Goal: Transaction & Acquisition: Purchase product/service

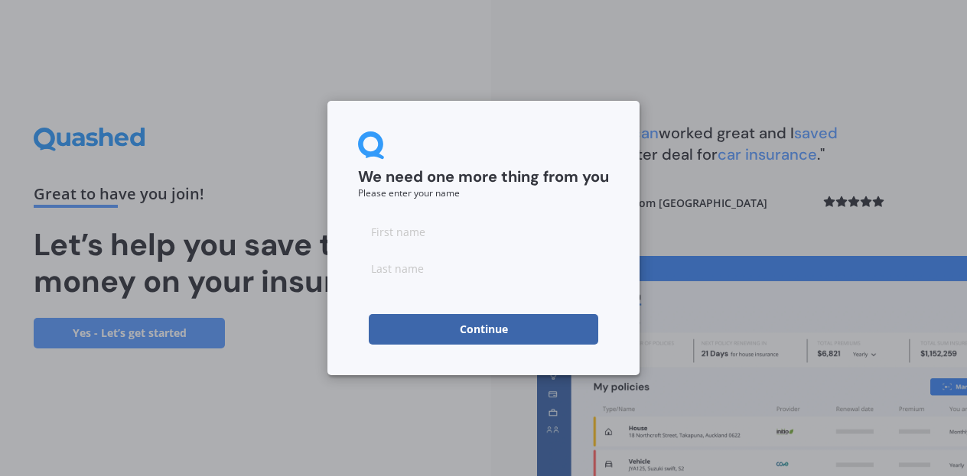
click at [452, 239] on input at bounding box center [483, 231] width 251 height 31
type input "Nichjolas"
type input "Quin"
click at [392, 233] on input "Nichjolas" at bounding box center [483, 231] width 251 height 31
type input "s"
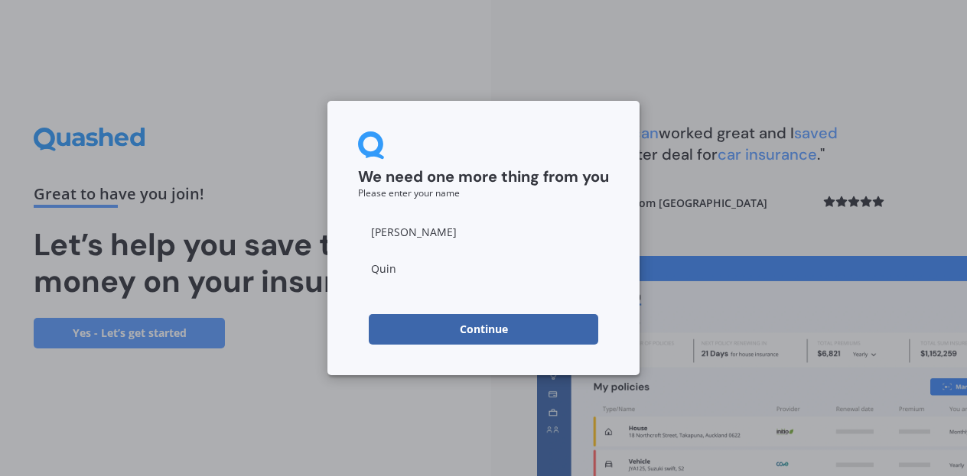
type input "Nick"
click at [401, 300] on form "We need one more thing from you Please enter your name Nick Quin Continue" at bounding box center [483, 238] width 251 height 213
click at [479, 328] on button "Continue" at bounding box center [483, 329] width 229 height 31
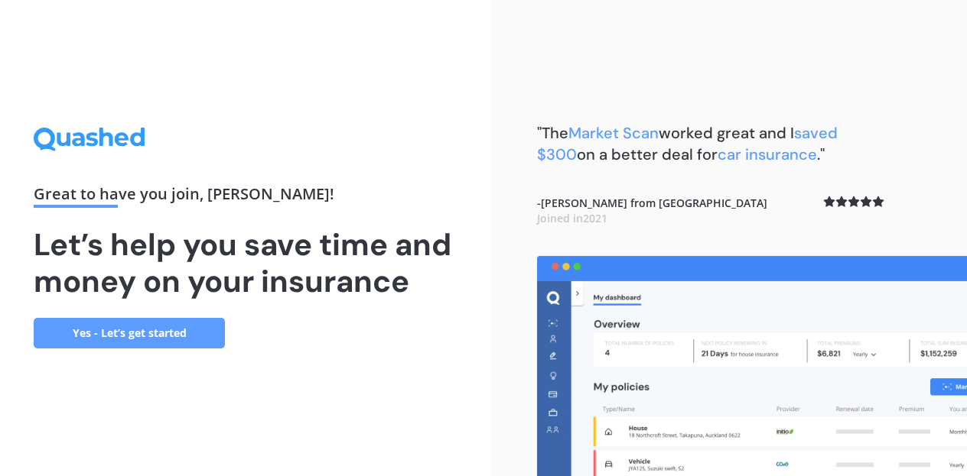
click at [144, 330] on link "Yes - Let’s get started" at bounding box center [129, 333] width 191 height 31
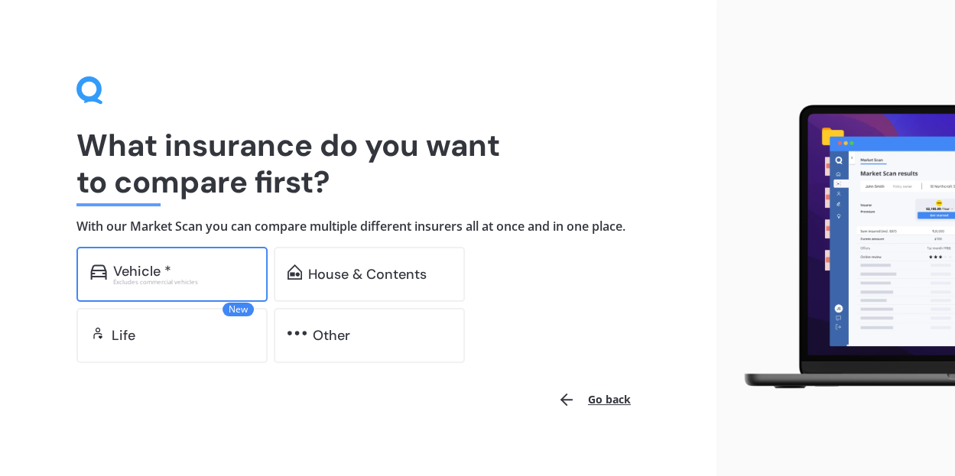
click at [171, 281] on div "Excludes commercial vehicles" at bounding box center [183, 282] width 141 height 6
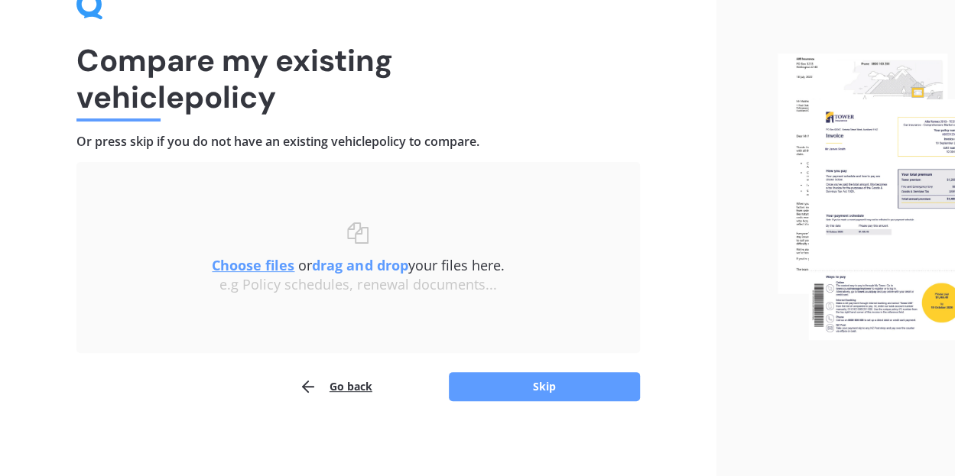
scroll to position [86, 0]
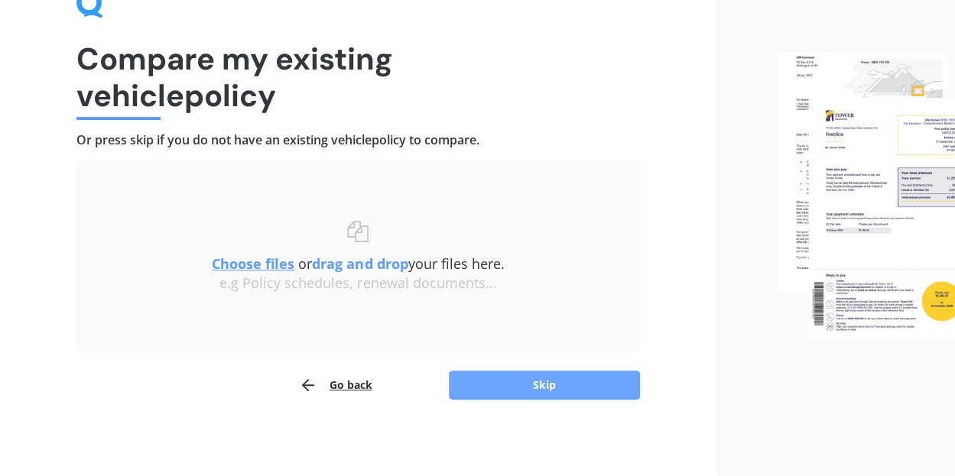
click at [545, 386] on button "Skip" at bounding box center [544, 385] width 191 height 29
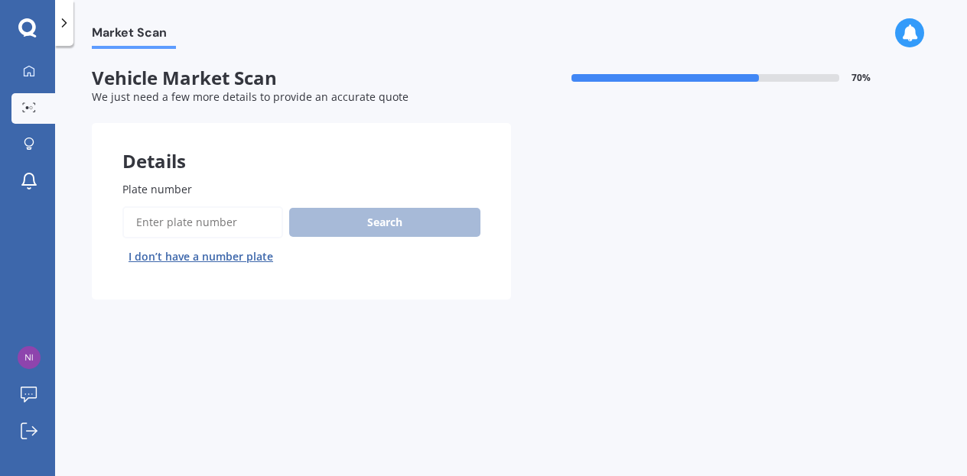
click at [198, 219] on input "Plate number" at bounding box center [202, 222] width 161 height 32
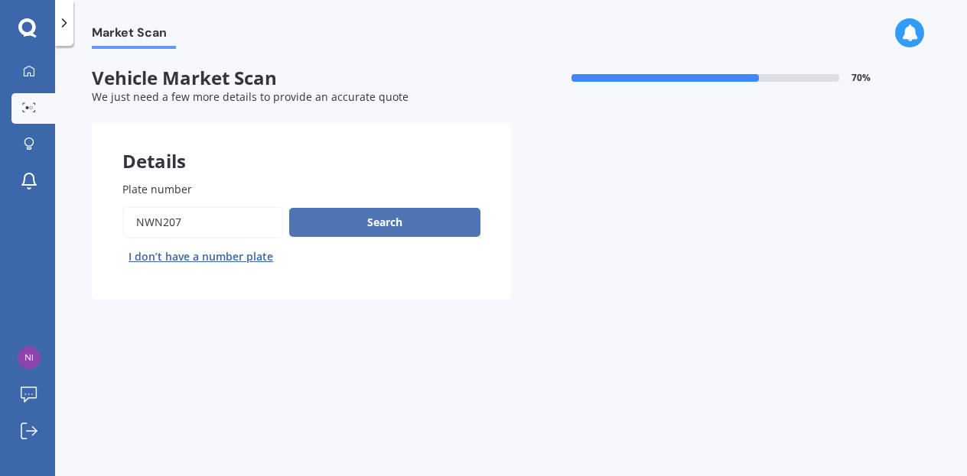
type input "nwn207"
click at [379, 223] on button "Search" at bounding box center [384, 222] width 191 height 29
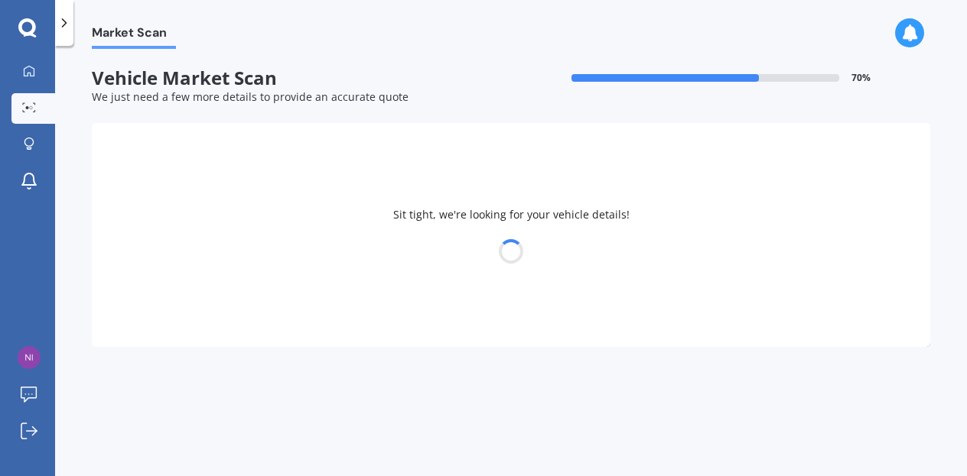
select select "BMW"
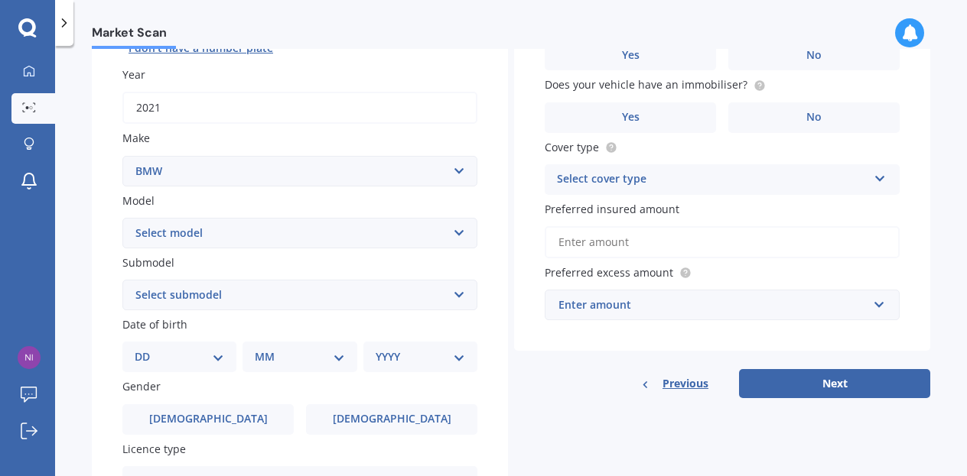
scroll to position [173, 0]
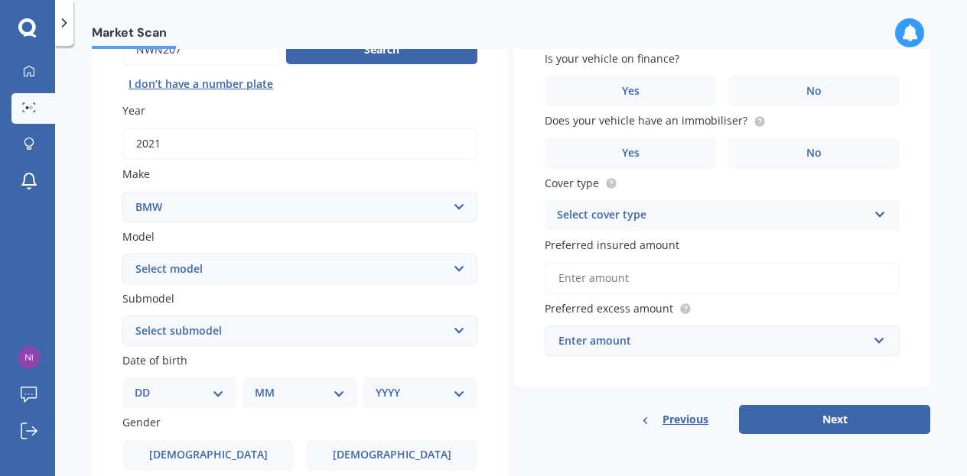
click at [239, 271] on select "Select model 116 116I 118 118D 120 130 218D 220I 225 250 316 318 320 320 i 323 …" at bounding box center [299, 269] width 355 height 31
select select "M5"
click at [122, 255] on select "Select model 116 116I 118 118D 120 130 218D 220I 225 250 316 318 320 320 i 323 …" at bounding box center [299, 269] width 355 height 31
click at [188, 322] on select "Select submodel (All) 4.4PT/4WD/8AT/SL CP 4.4PT/4WD/8AM F10" at bounding box center [299, 331] width 355 height 31
click at [200, 458] on span "Male" at bounding box center [209, 455] width 122 height 13
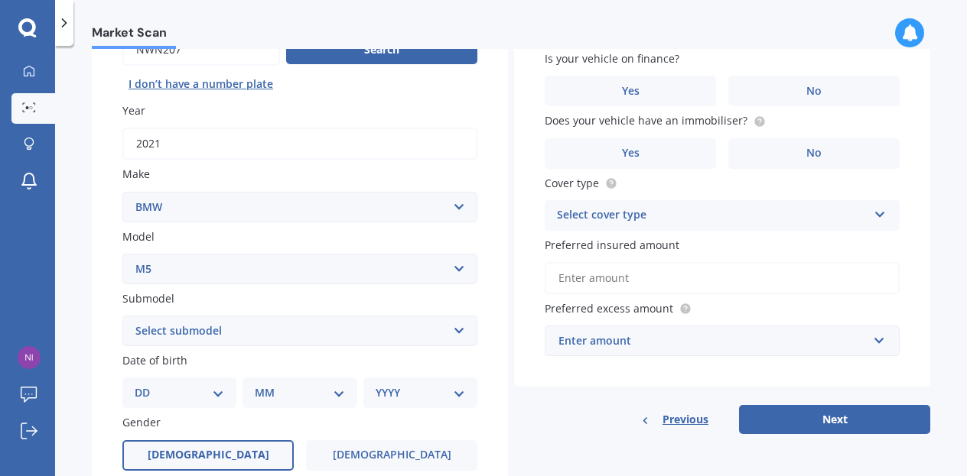
click at [0, 0] on input "Male" at bounding box center [0, 0] width 0 height 0
click at [213, 401] on select "DD 01 02 03 04 05 06 07 08 09 10 11 12 13 14 15 16 17 18 19 20 21 22 23 24 25 2…" at bounding box center [179, 393] width 89 height 17
select select "13"
click at [147, 386] on select "DD 01 02 03 04 05 06 07 08 09 10 11 12 13 14 15 16 17 18 19 20 21 22 23 24 25 2…" at bounding box center [179, 393] width 89 height 17
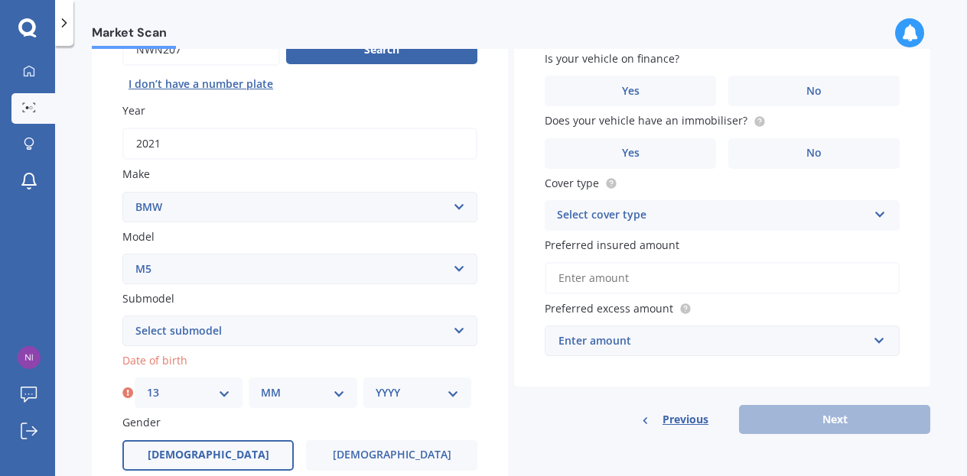
click at [327, 401] on select "MM 01 02 03 04 05 06 07 08 09 10 11 12" at bounding box center [302, 393] width 83 height 17
select select "09"
click at [261, 386] on select "MM 01 02 03 04 05 06 07 08 09 10 11 12" at bounding box center [302, 393] width 83 height 17
click at [418, 394] on select "YYYY 2025 2024 2023 2022 2021 2020 2019 2018 2017 2016 2015 2014 2013 2012 2011…" at bounding box center [416, 393] width 83 height 17
select select "1969"
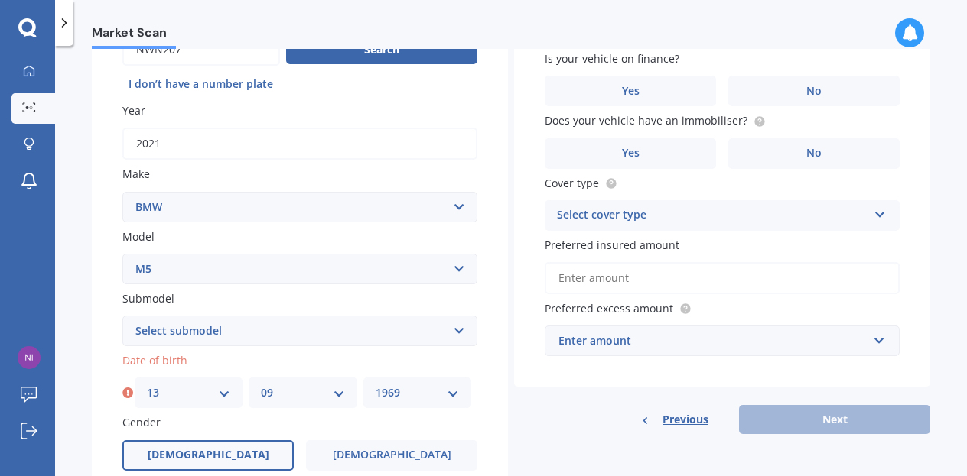
click at [375, 386] on select "YYYY 2025 2024 2023 2022 2021 2020 2019 2018 2017 2016 2015 2014 2013 2012 2011…" at bounding box center [416, 393] width 83 height 17
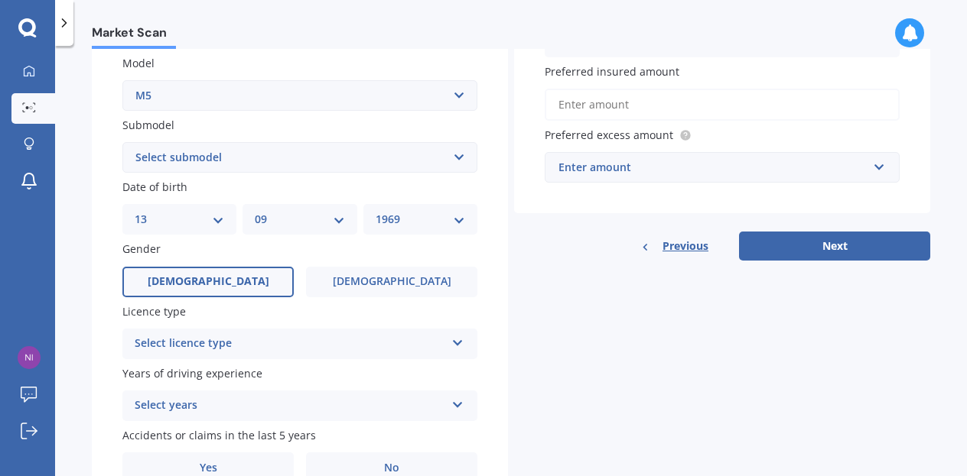
scroll to position [349, 0]
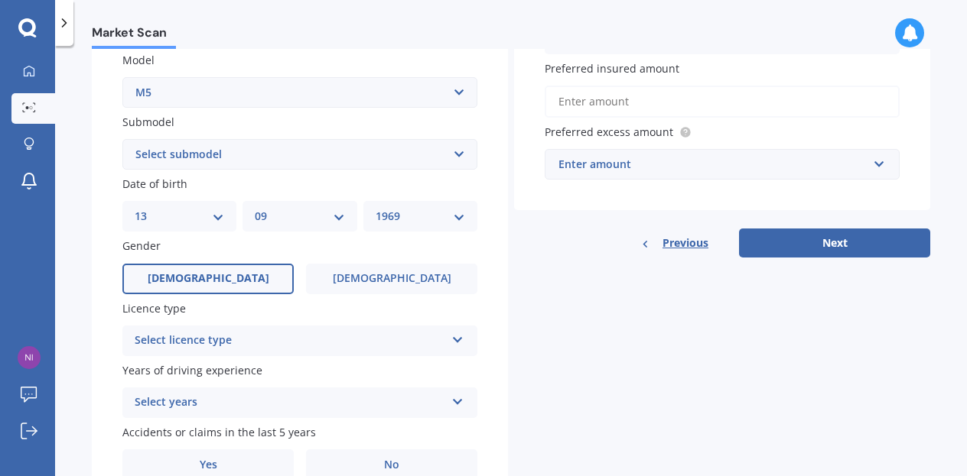
click at [314, 328] on div "Select licence type NZ Full NZ Restricted NZ Learners Australia United Kingdom …" at bounding box center [299, 341] width 355 height 31
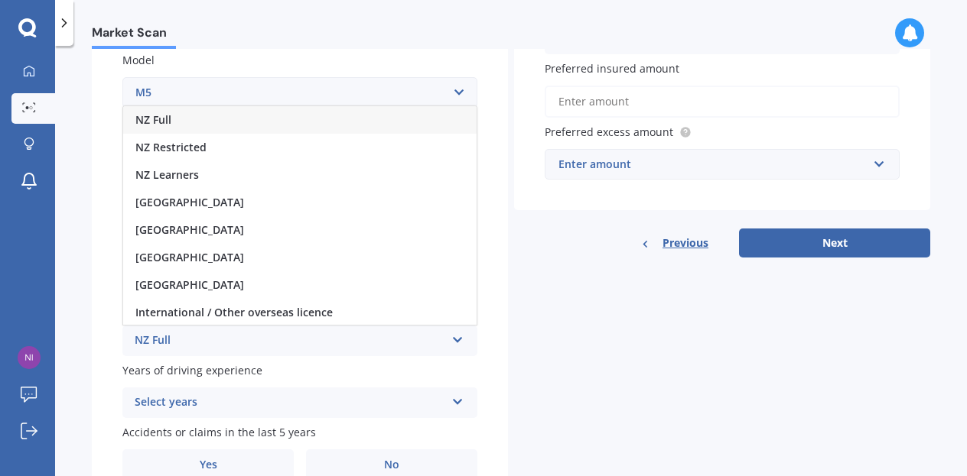
click at [201, 125] on div "NZ Full" at bounding box center [299, 120] width 353 height 28
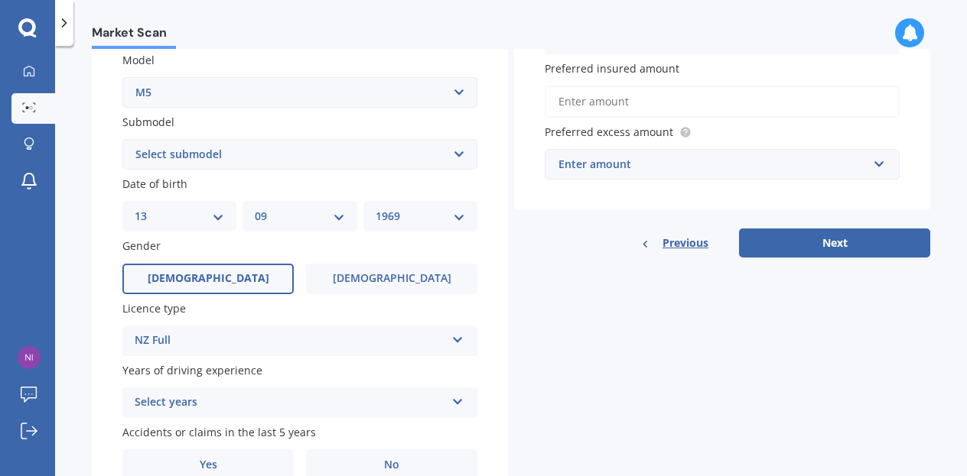
scroll to position [426, 0]
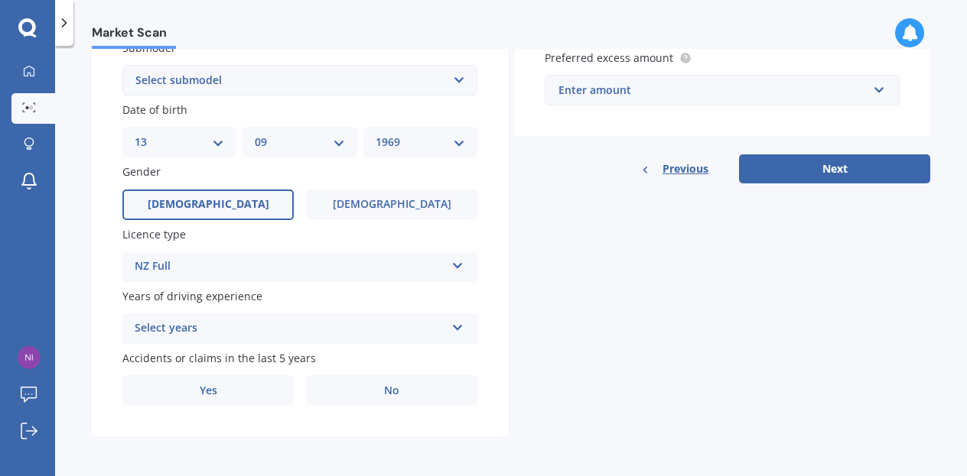
click at [241, 342] on div "Select years 5 or more years 4 years 3 years 2 years 1 year" at bounding box center [299, 329] width 355 height 31
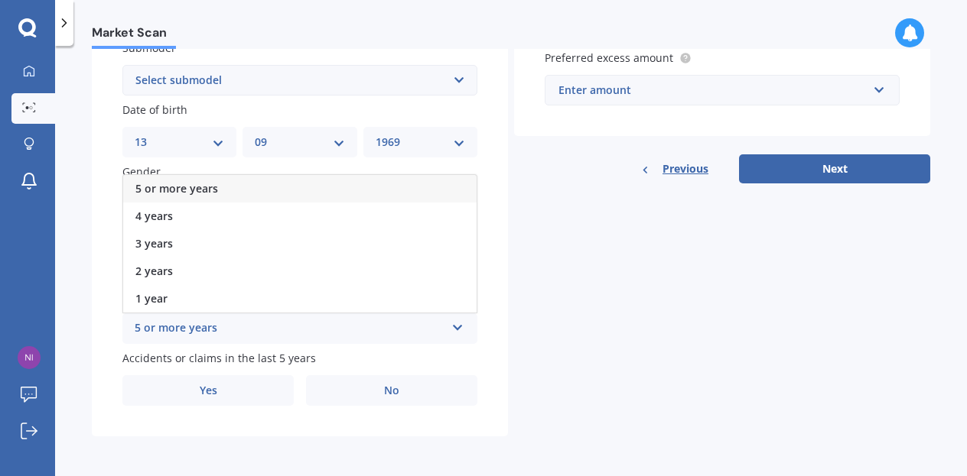
click at [303, 190] on div "5 or more years" at bounding box center [299, 189] width 353 height 28
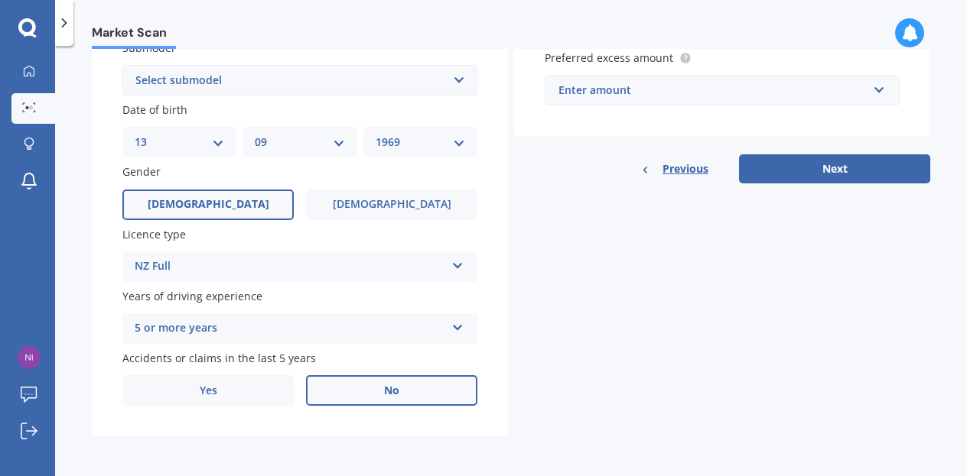
click at [367, 398] on label "No" at bounding box center [391, 390] width 171 height 31
click at [0, 0] on input "No" at bounding box center [0, 0] width 0 height 0
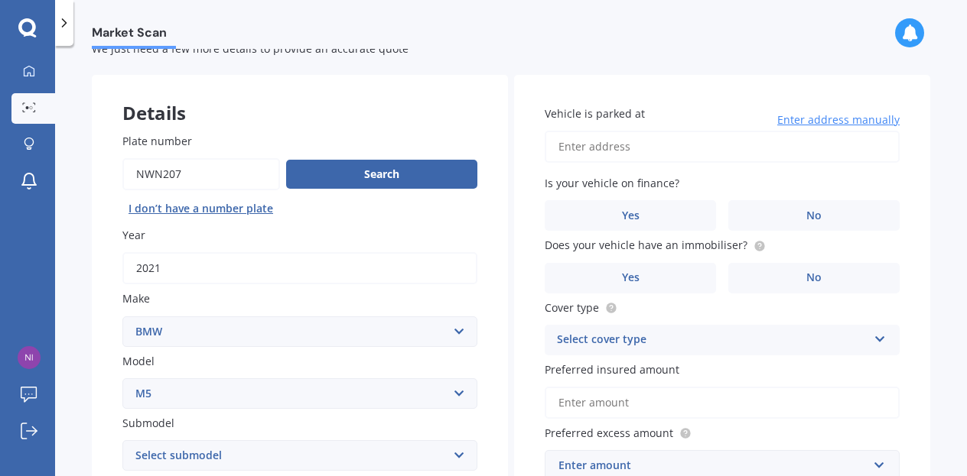
scroll to position [49, 0]
click at [613, 147] on input "Vehicle is parked at" at bounding box center [721, 146] width 355 height 32
click at [704, 145] on input "1 Homewood Crescent KaroriWellington 6012" at bounding box center [721, 146] width 355 height 32
drag, startPoint x: 704, startPoint y: 145, endPoint x: 847, endPoint y: 161, distance: 144.7
click at [847, 161] on input "1 Homewood Crescent KaroriWellington 6012" at bounding box center [721, 146] width 355 height 32
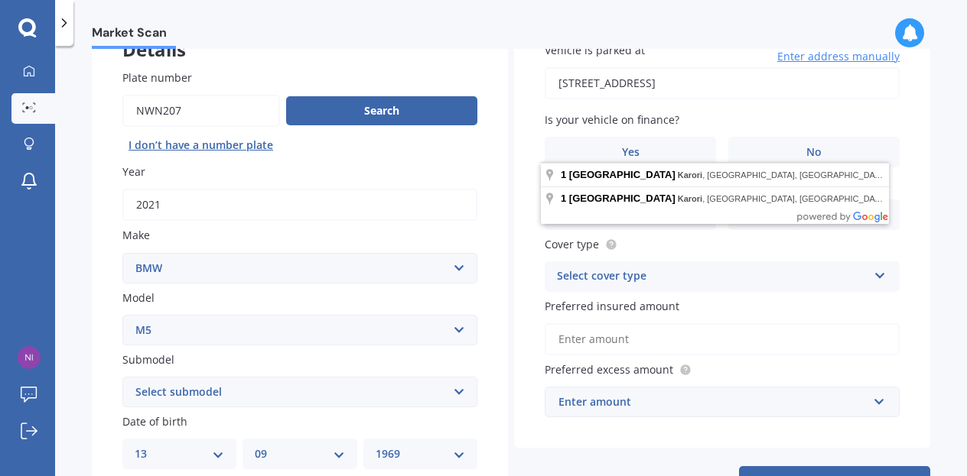
scroll to position [111, 0]
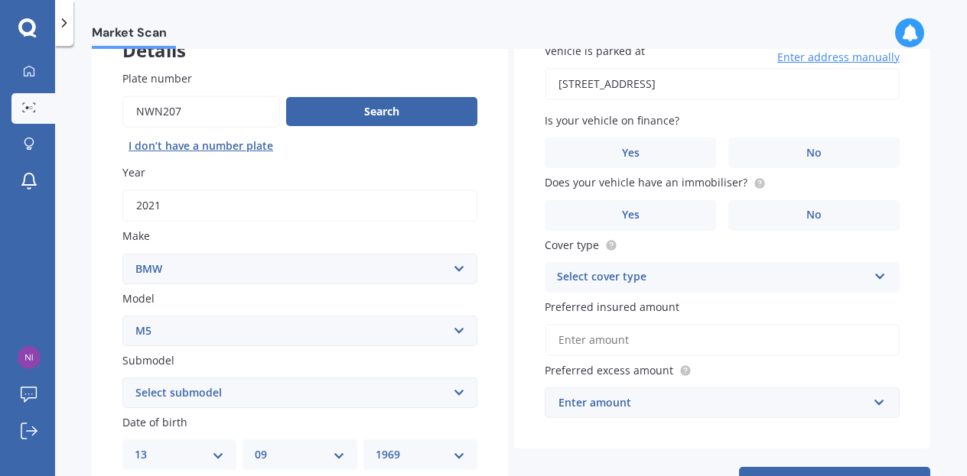
type input "1 Homewood Crescent, Karori, Wellington 6012"
click at [806, 148] on span "No" at bounding box center [813, 153] width 15 height 13
click at [0, 0] on input "No" at bounding box center [0, 0] width 0 height 0
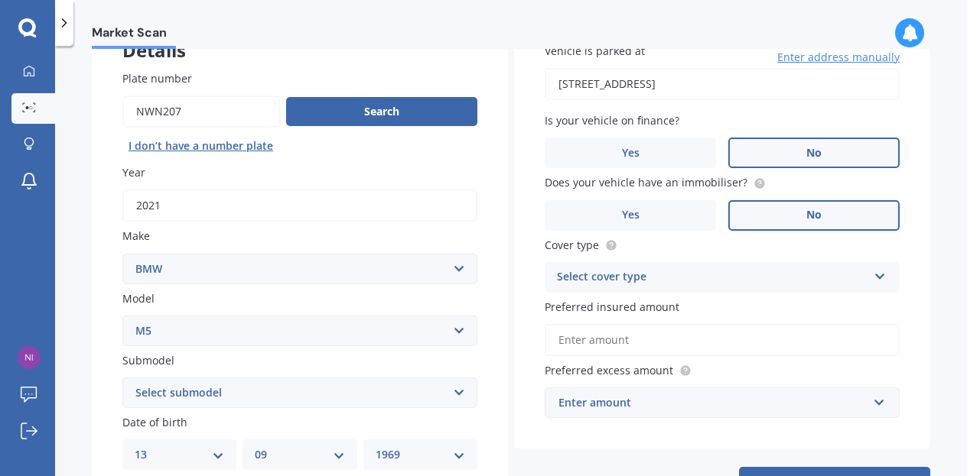
click at [798, 215] on label "No" at bounding box center [813, 215] width 171 height 31
click at [0, 0] on input "No" at bounding box center [0, 0] width 0 height 0
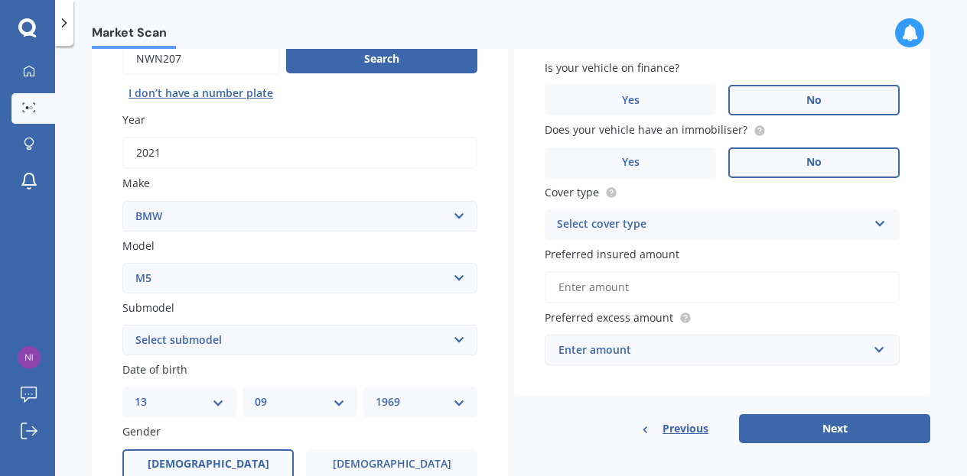
scroll to position [164, 0]
click at [639, 230] on div "Select cover type" at bounding box center [712, 224] width 310 height 18
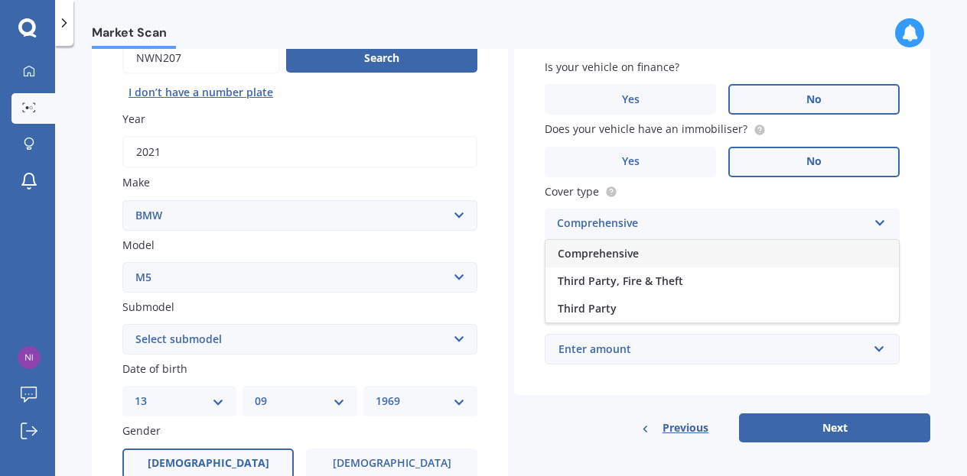
click at [632, 256] on span "Comprehensive" at bounding box center [597, 253] width 81 height 15
click at [623, 291] on input "Preferred insured amount" at bounding box center [721, 287] width 355 height 32
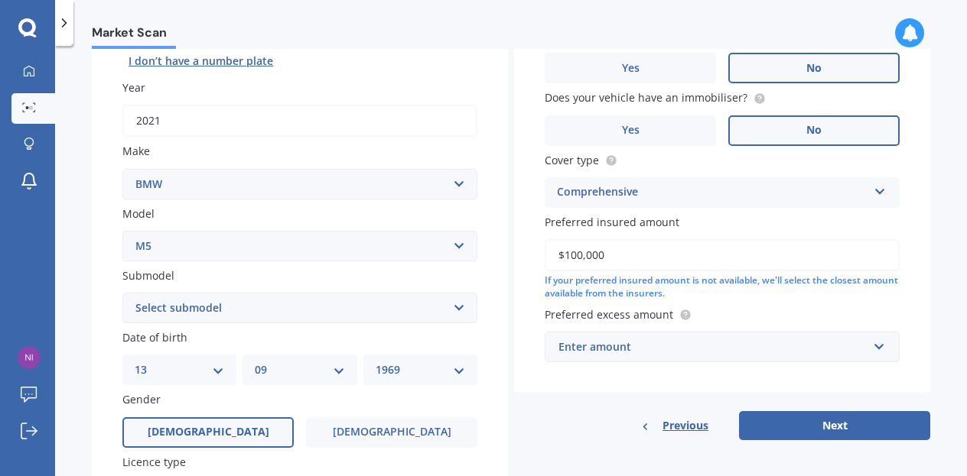
scroll to position [198, 0]
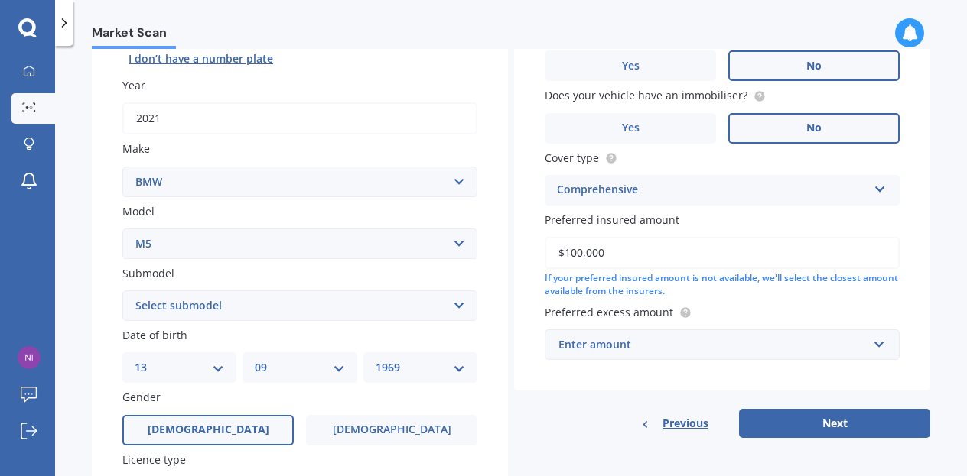
type input "$100,000"
click at [639, 348] on div "Enter amount" at bounding box center [712, 344] width 309 height 17
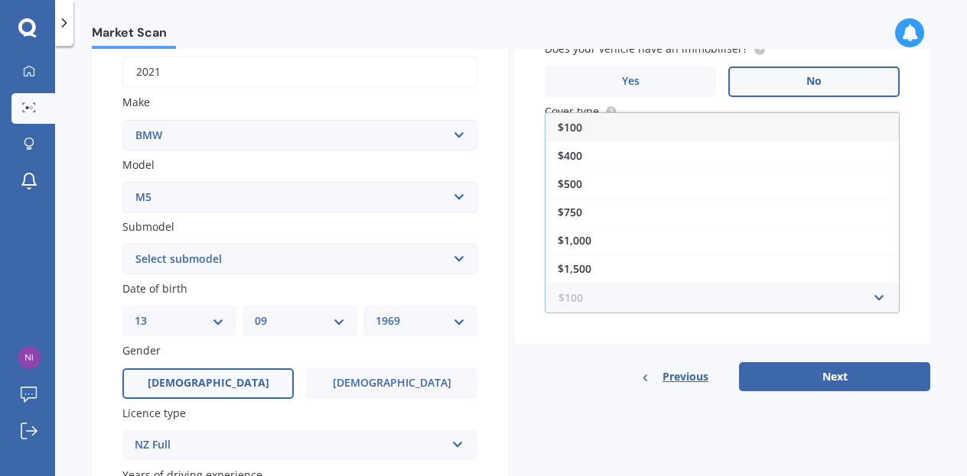
scroll to position [24, 0]
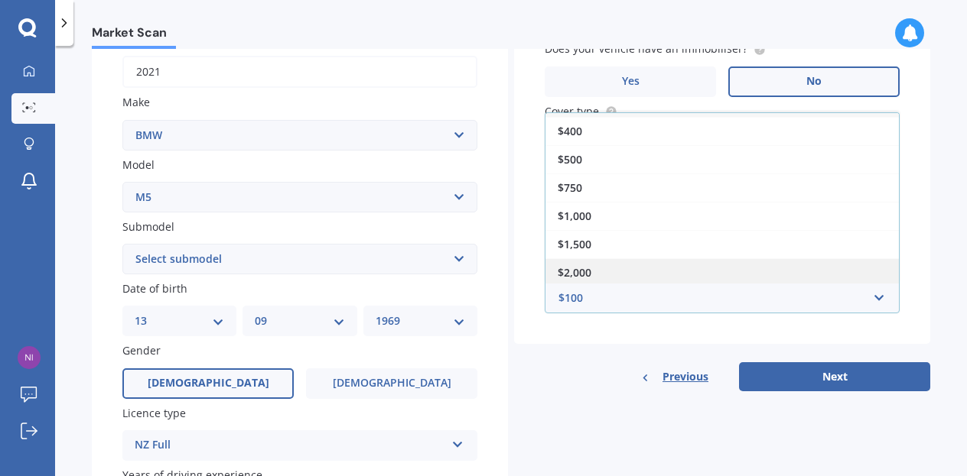
click at [590, 267] on div "$2,000" at bounding box center [721, 272] width 353 height 28
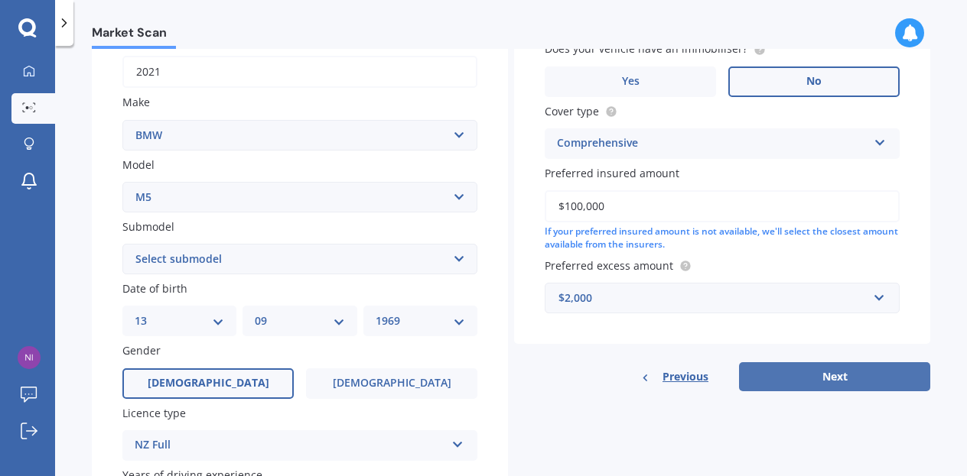
click at [837, 380] on button "Next" at bounding box center [834, 376] width 191 height 29
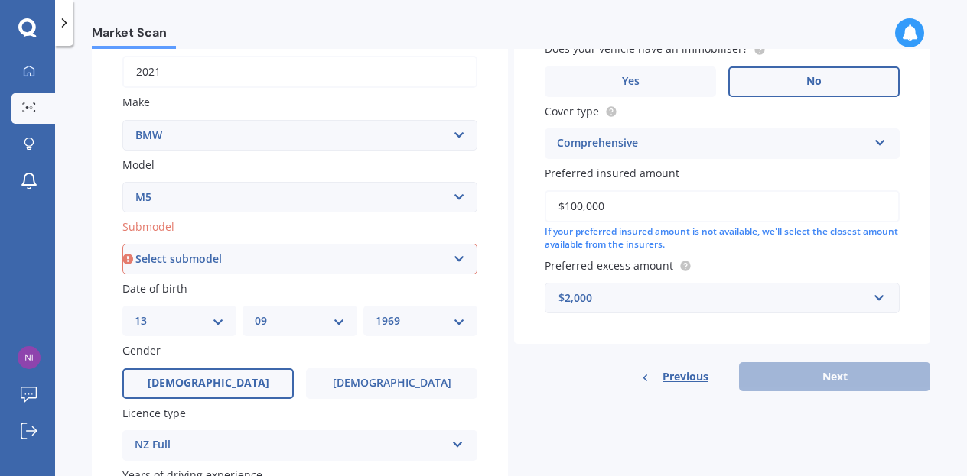
click at [310, 262] on select "Select submodel (All) 4.4PT/4WD/8AT/SL CP 4.4PT/4WD/8AM F10" at bounding box center [299, 259] width 355 height 31
select select "4.4PT/4WD/8AT/SL"
click at [122, 245] on select "Select submodel (All) 4.4PT/4WD/8AT/SL CP 4.4PT/4WD/8AM F10" at bounding box center [299, 259] width 355 height 31
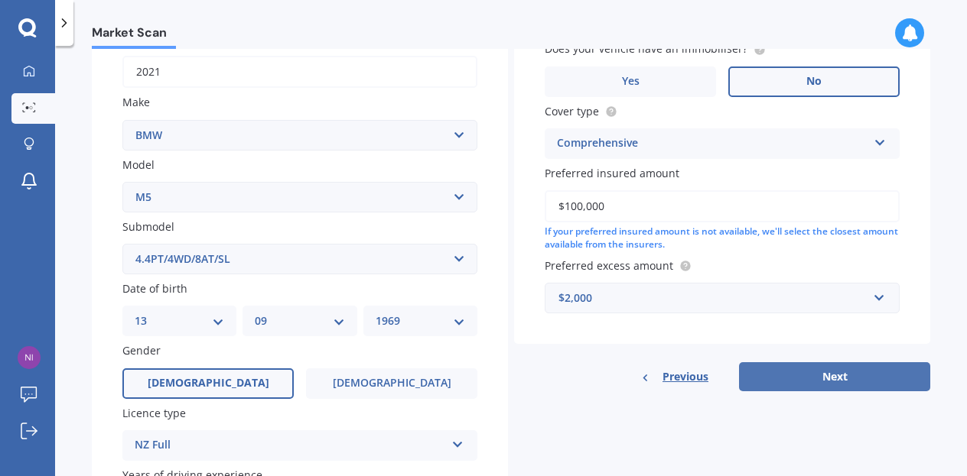
click at [823, 377] on button "Next" at bounding box center [834, 376] width 191 height 29
select select "13"
select select "09"
select select "1969"
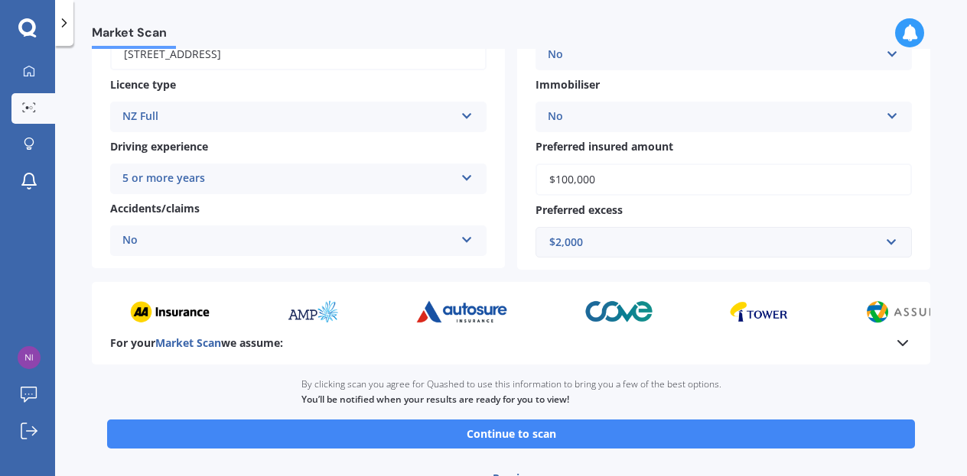
scroll to position [252, 0]
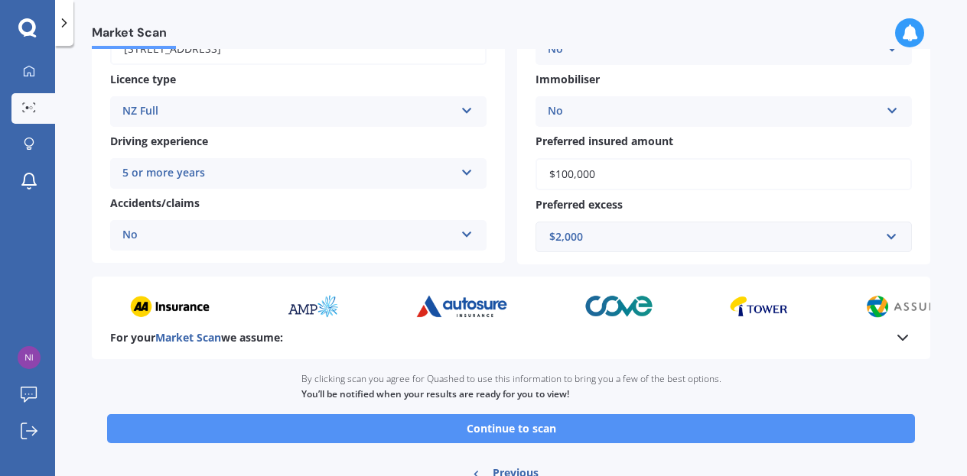
click at [518, 424] on button "Continue to scan" at bounding box center [511, 428] width 808 height 29
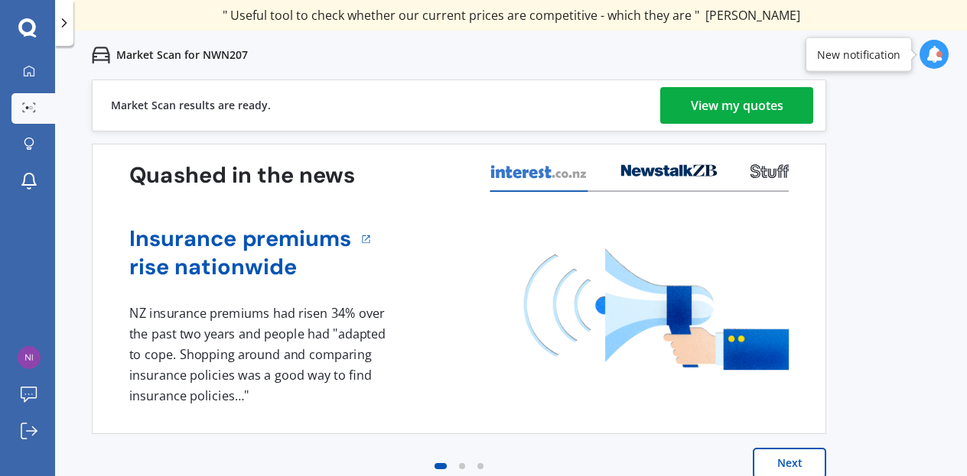
click at [728, 102] on div "View my quotes" at bounding box center [737, 105] width 93 height 37
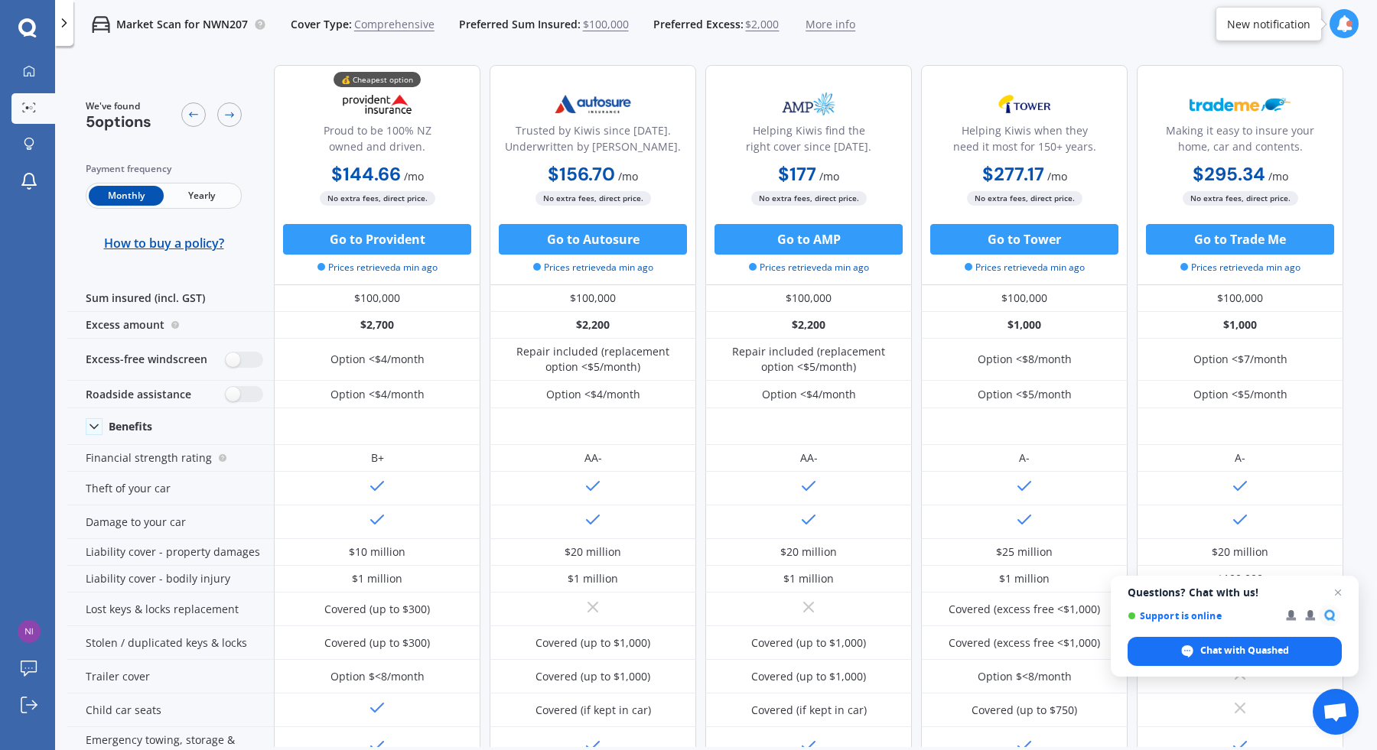
click at [606, 22] on span "$100,000" at bounding box center [606, 24] width 46 height 15
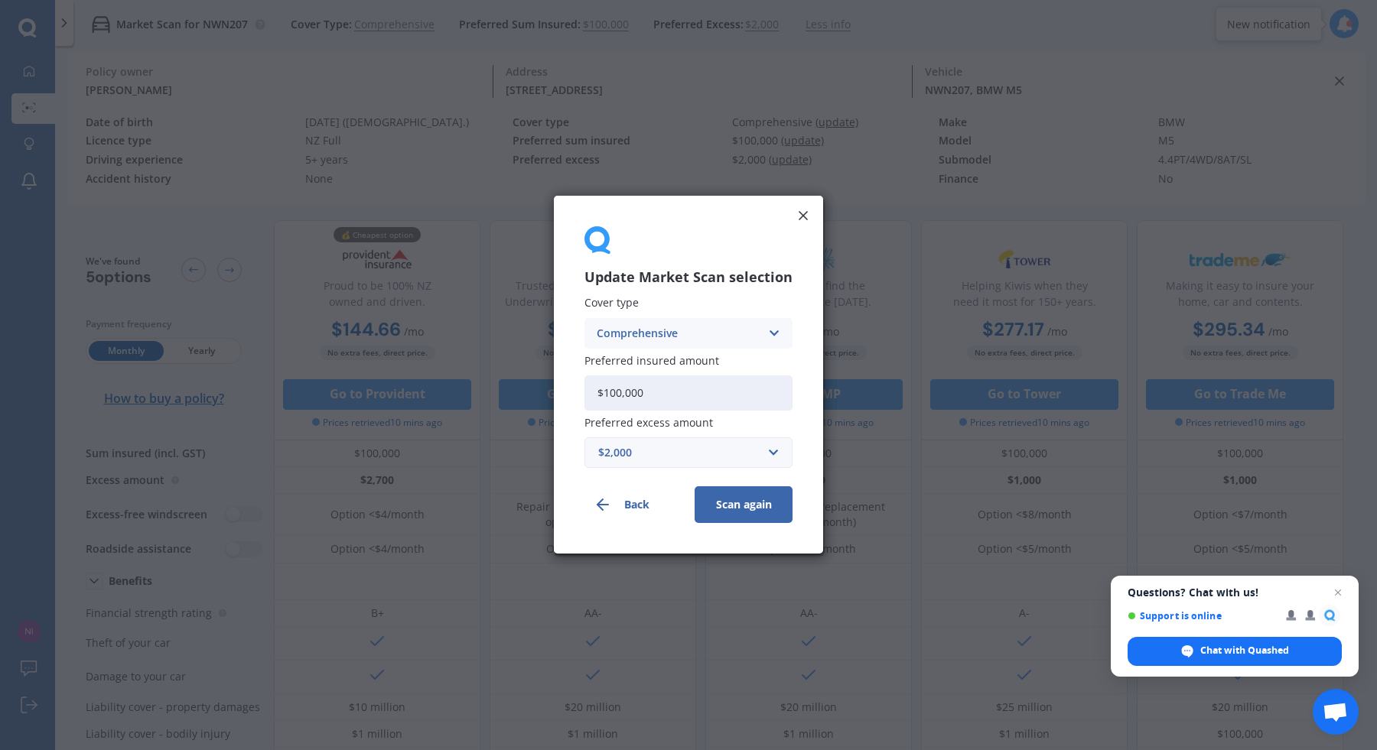
drag, startPoint x: 664, startPoint y: 395, endPoint x: 572, endPoint y: 400, distance: 91.9
click at [572, 400] on div "Update Market Scan selection Cover type Comprehensive Comprehensive Third Party…" at bounding box center [688, 375] width 269 height 358
type input "$80,000"
click at [747, 476] on button "Scan again" at bounding box center [743, 505] width 98 height 37
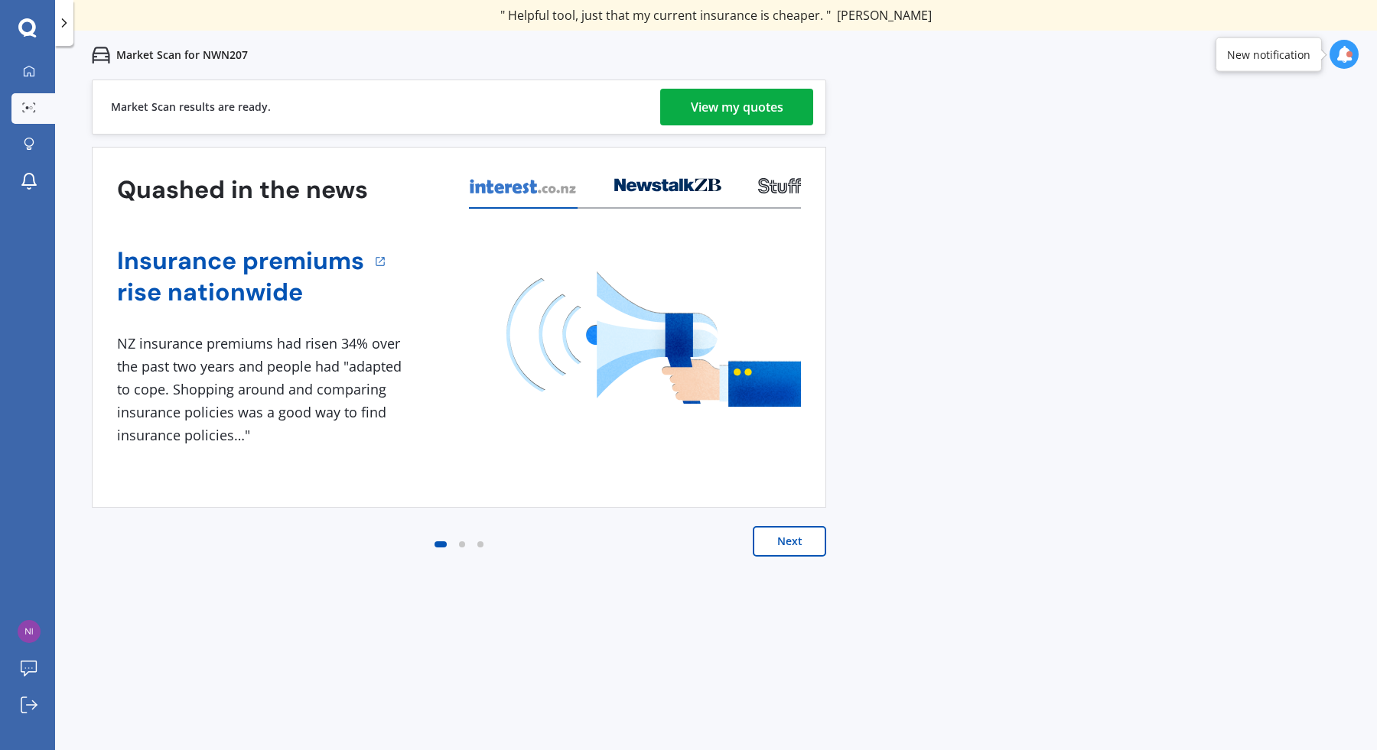
click at [740, 109] on div "View my quotes" at bounding box center [737, 107] width 93 height 37
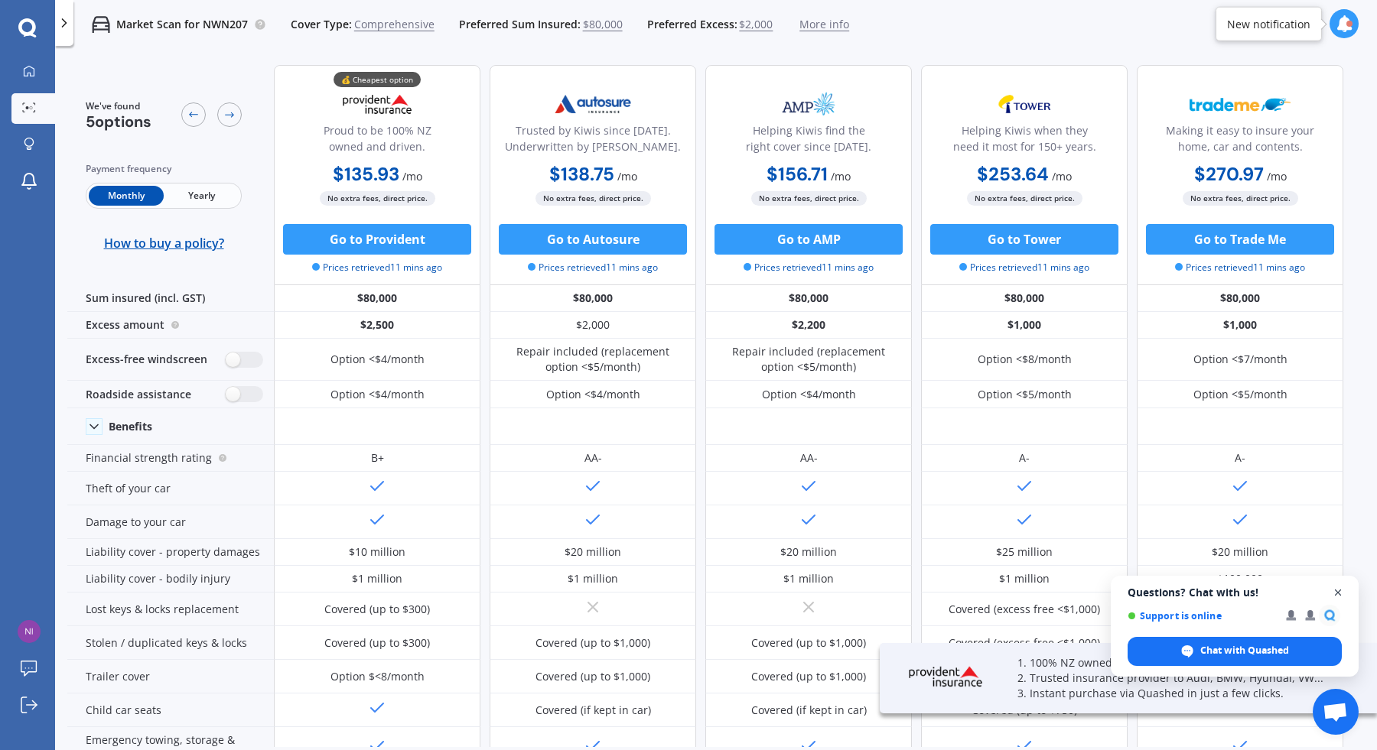
click at [966, 476] on span "Close chat" at bounding box center [1337, 592] width 19 height 19
